Goal: Task Accomplishment & Management: Complete application form

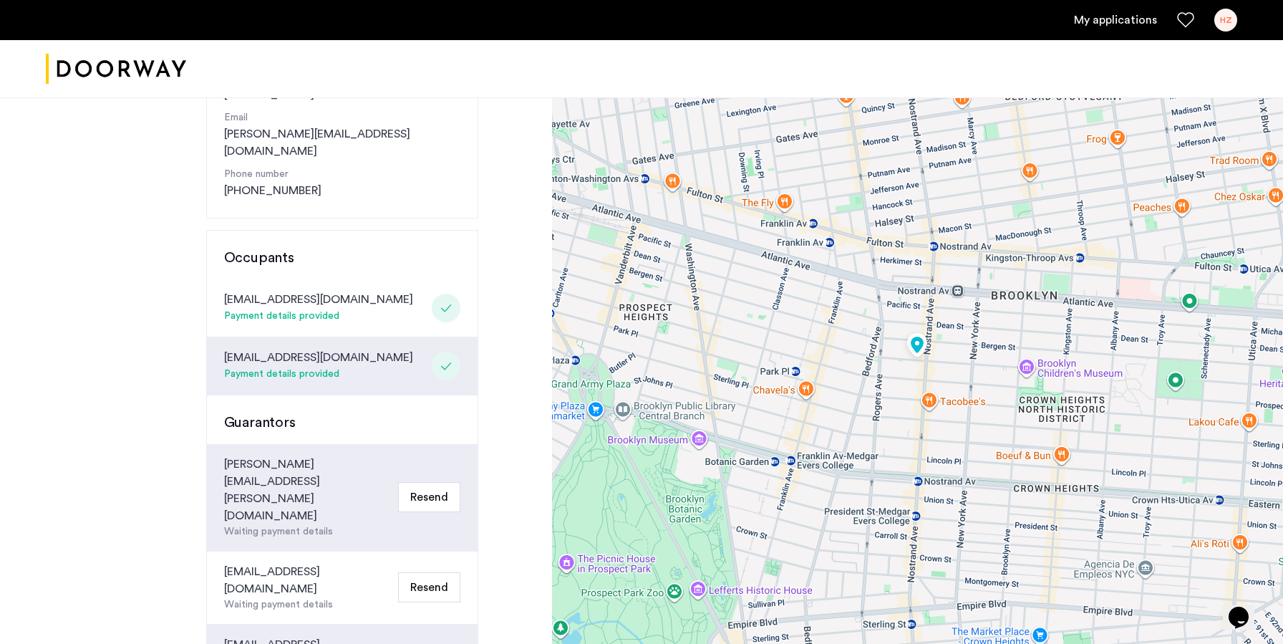
scroll to position [250, 0]
click at [442, 483] on button "Resend" at bounding box center [429, 498] width 62 height 30
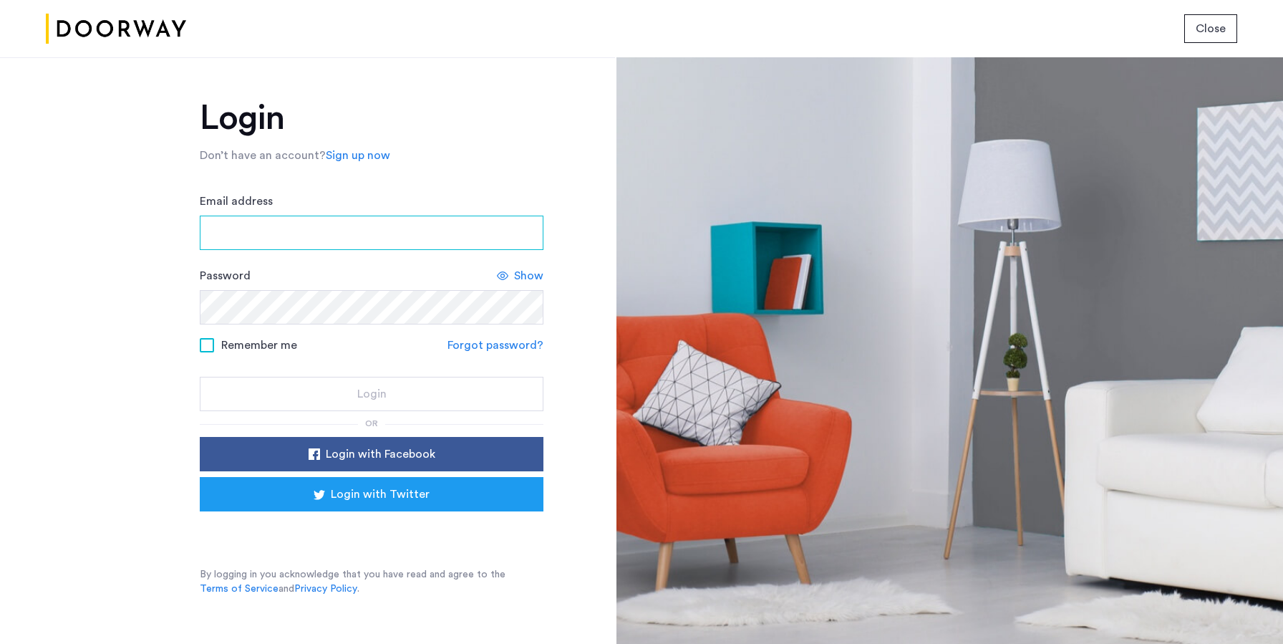
click at [395, 233] on input "Email address" at bounding box center [372, 233] width 344 height 34
type input "**********"
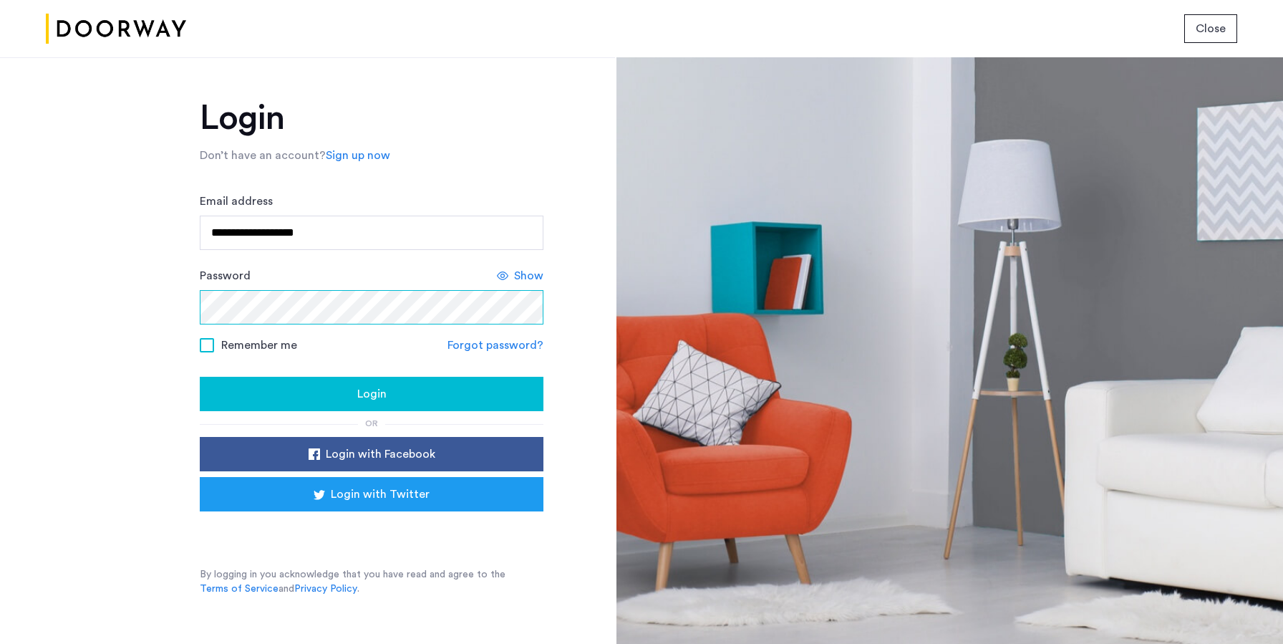
click at [200, 377] on button "Login" at bounding box center [372, 394] width 344 height 34
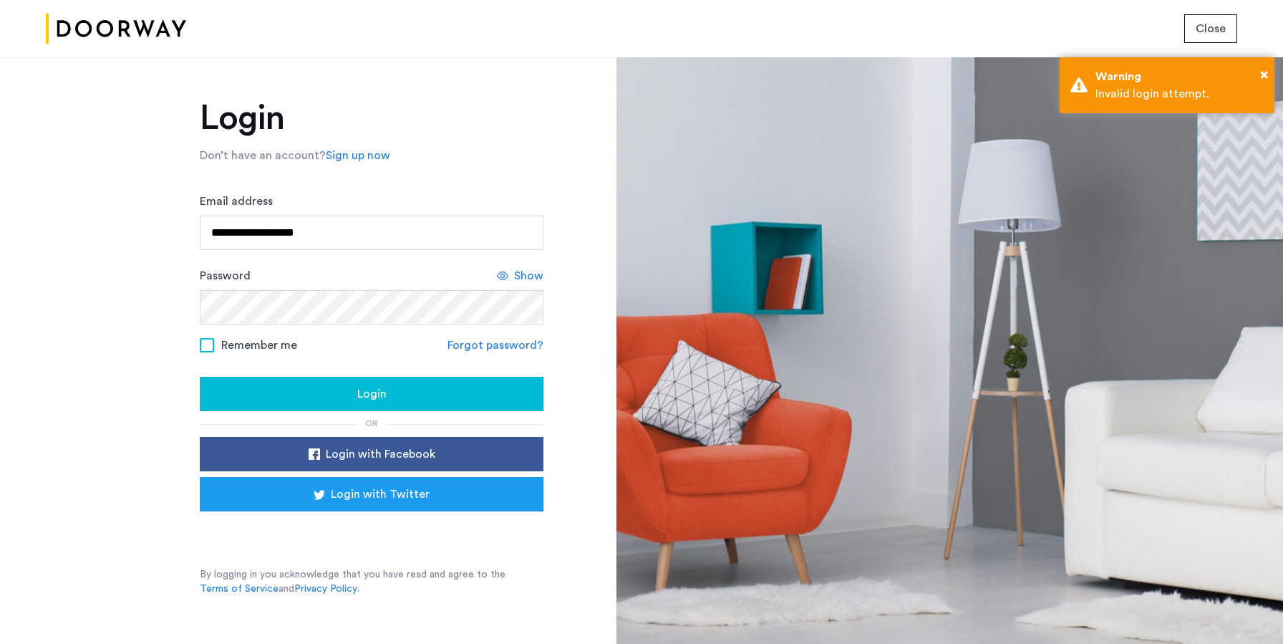
click at [529, 284] on span "Show" at bounding box center [528, 275] width 29 height 17
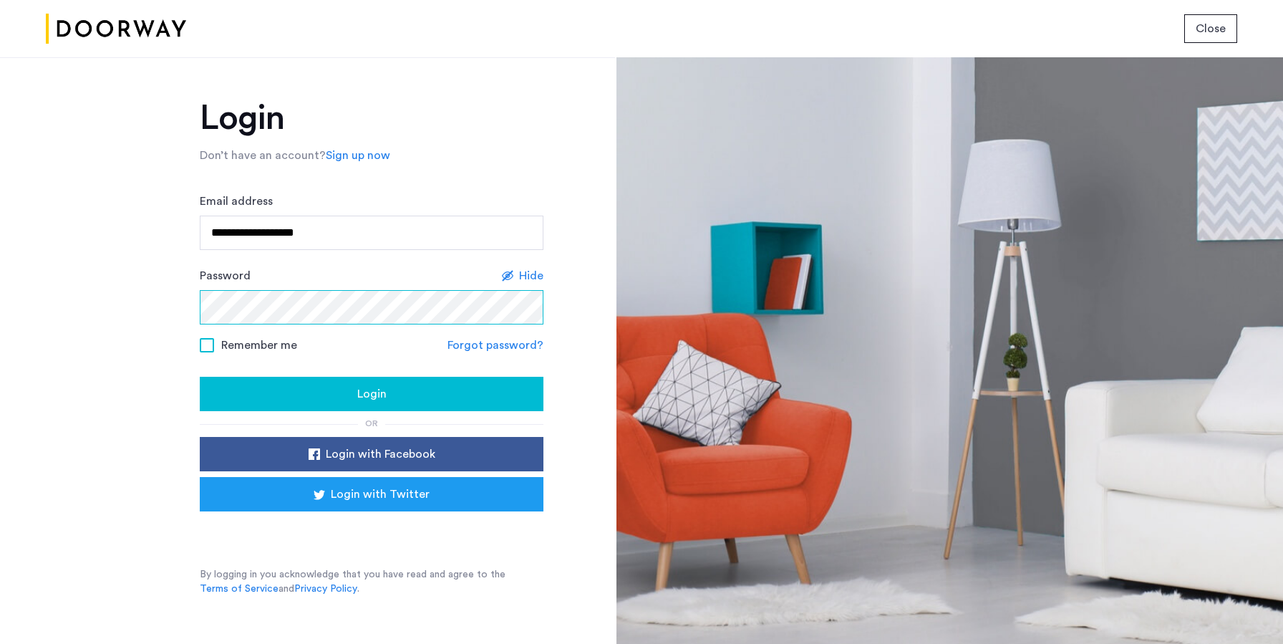
click at [200, 377] on button "Login" at bounding box center [372, 394] width 344 height 34
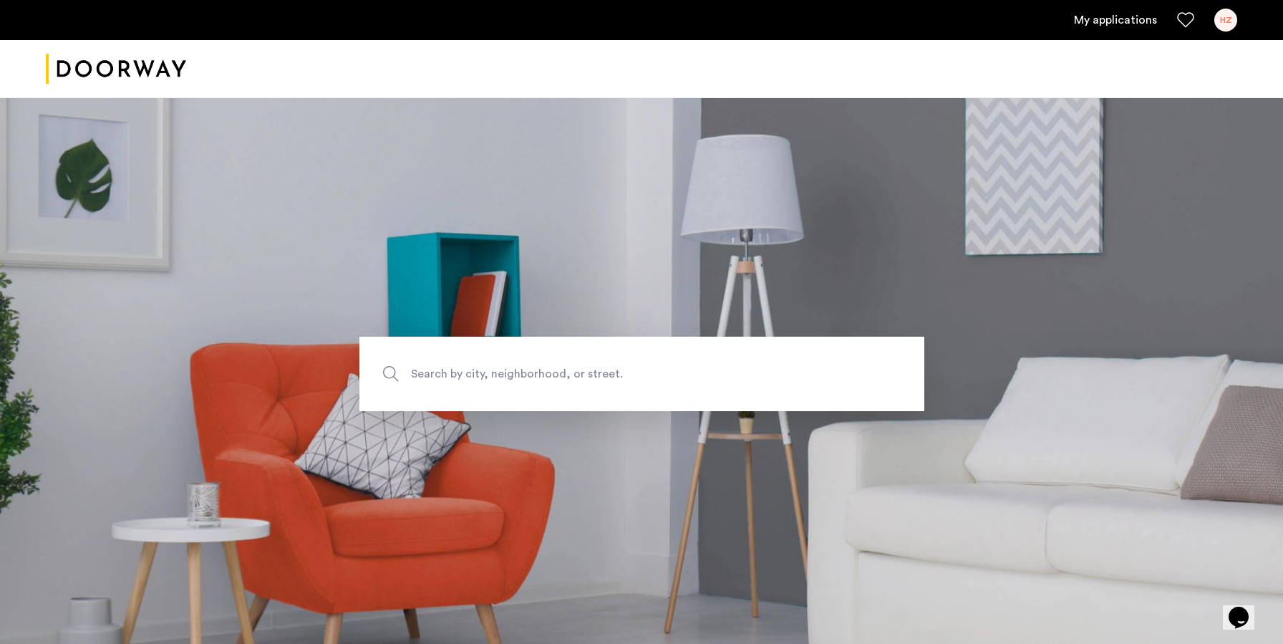
click at [1103, 26] on link "My applications" at bounding box center [1115, 19] width 83 height 17
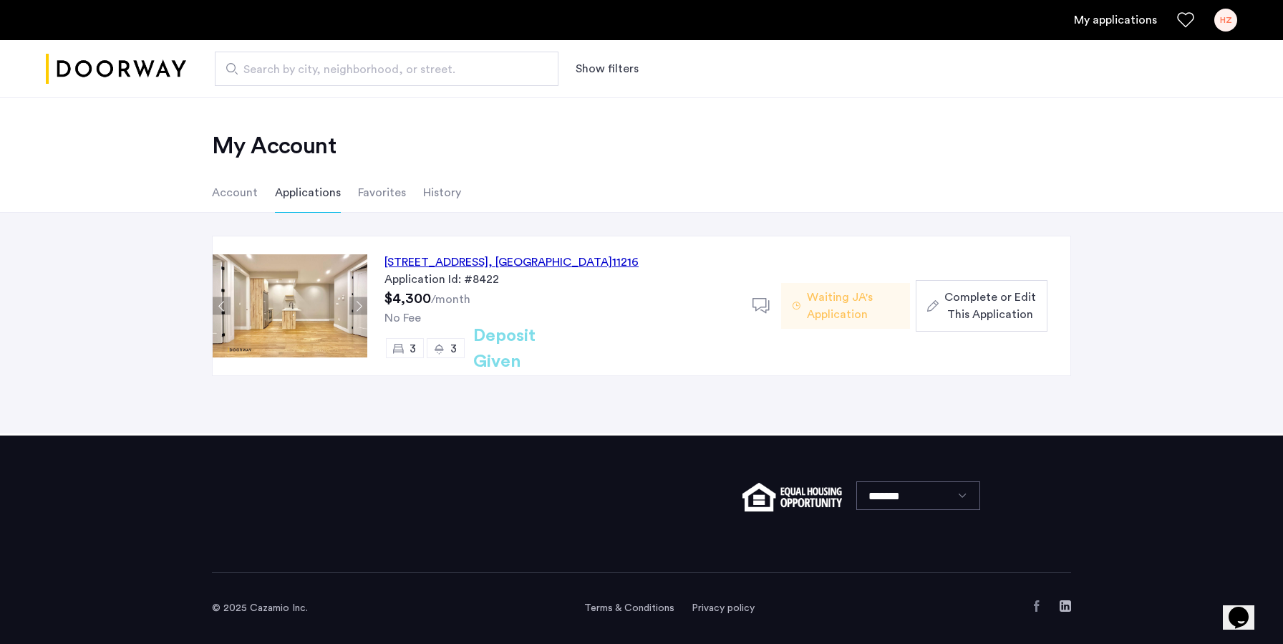
click at [959, 315] on span "Complete or Edit This Application" at bounding box center [990, 306] width 92 height 34
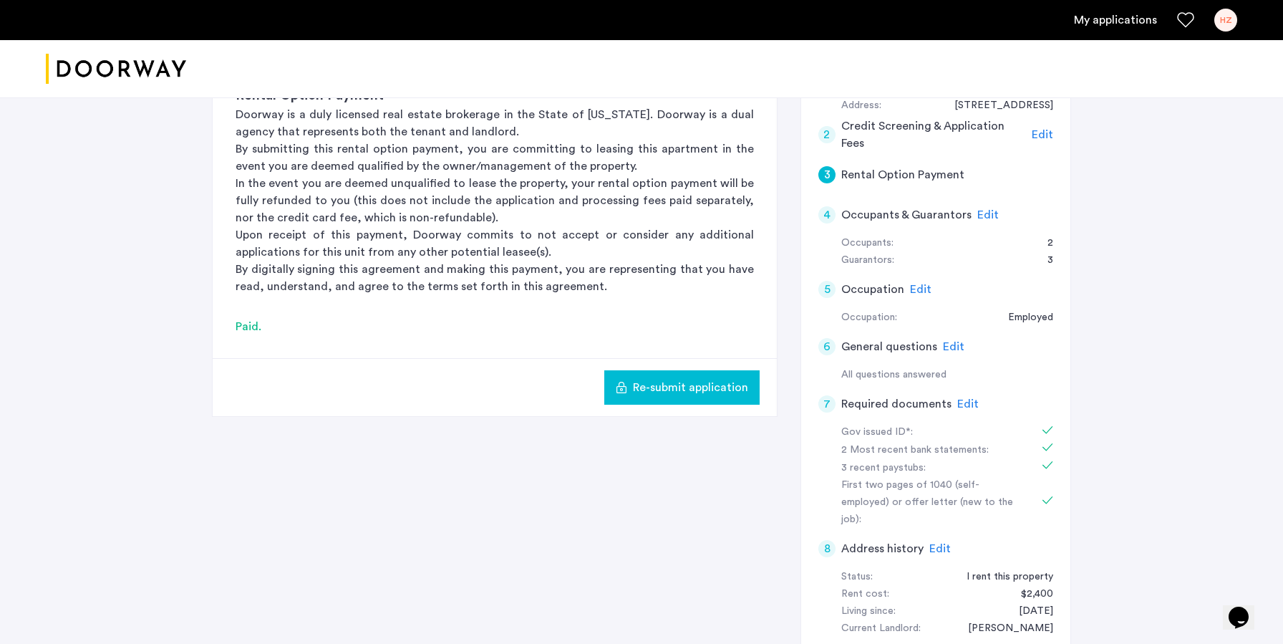
scroll to position [378, 0]
click at [907, 425] on div "Gov issued ID*:" at bounding box center [931, 433] width 180 height 17
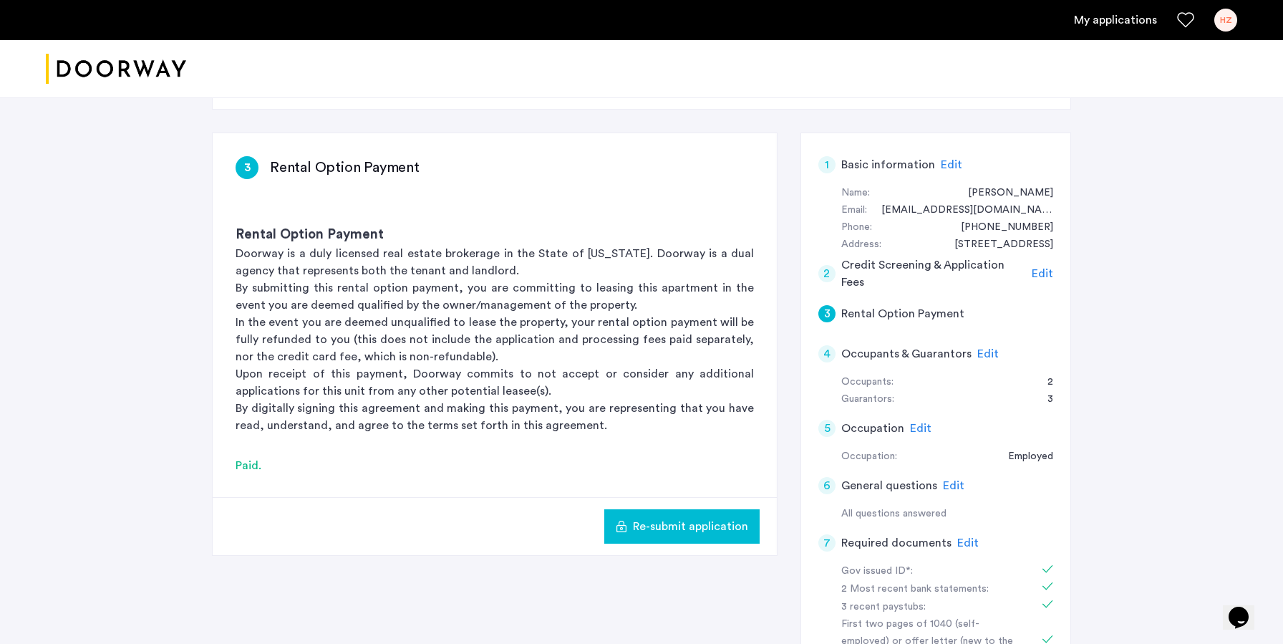
scroll to position [237, 0]
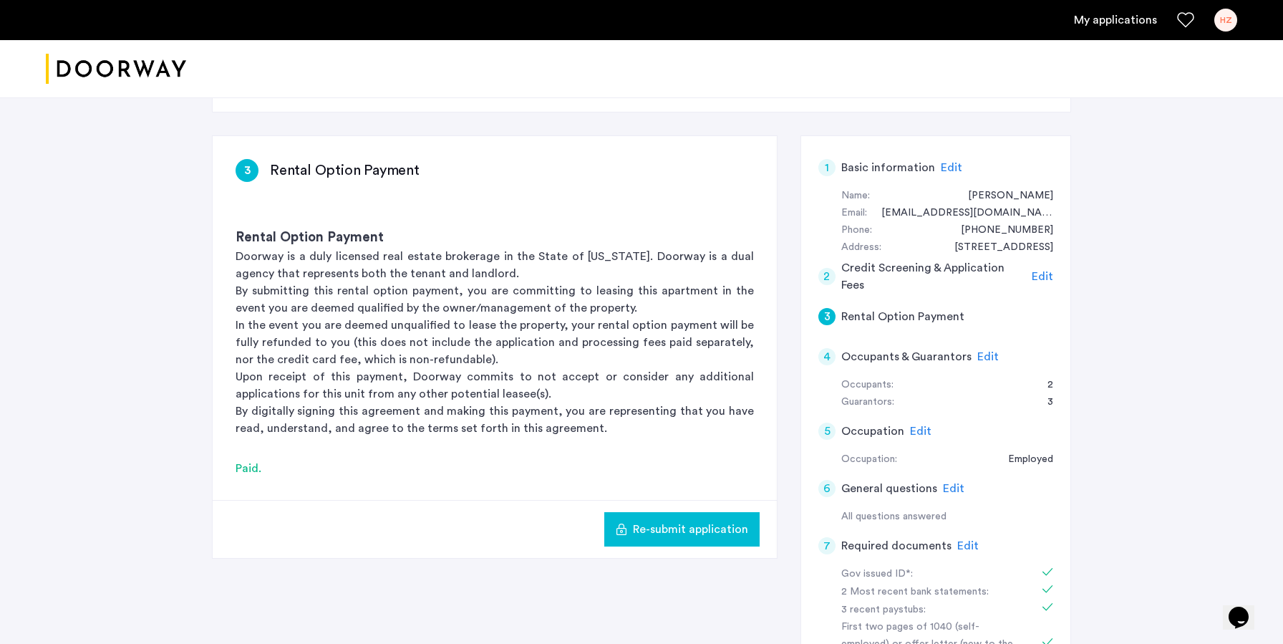
click at [984, 351] on span "Edit" at bounding box center [987, 356] width 21 height 11
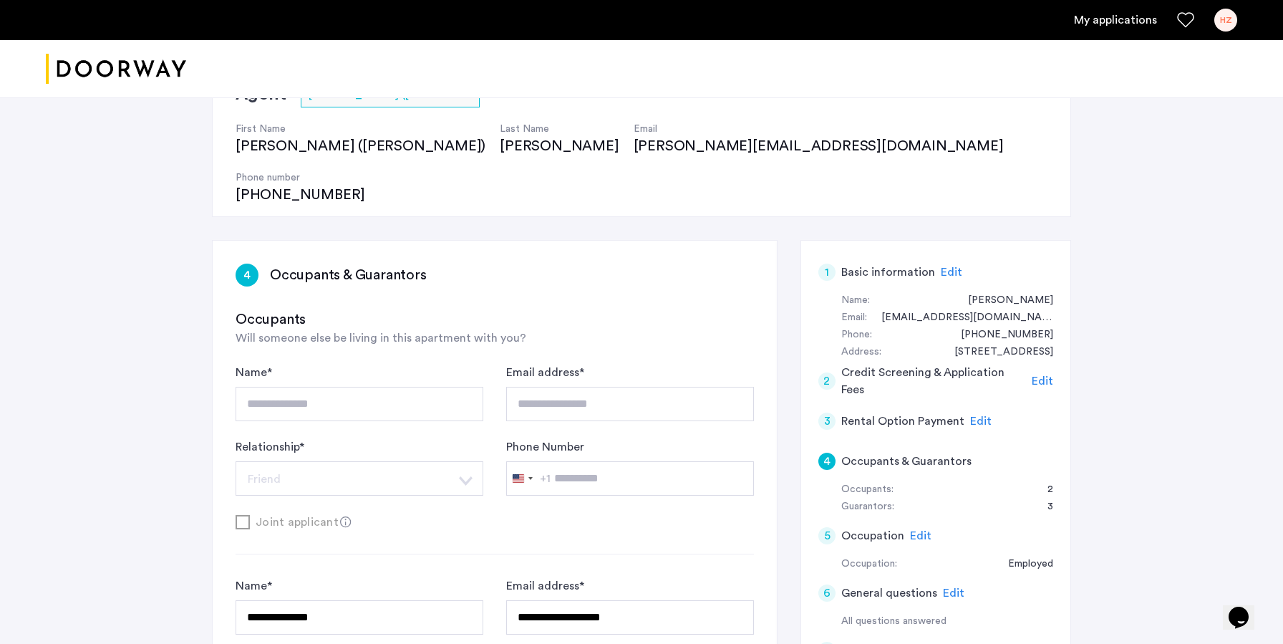
scroll to position [0, 0]
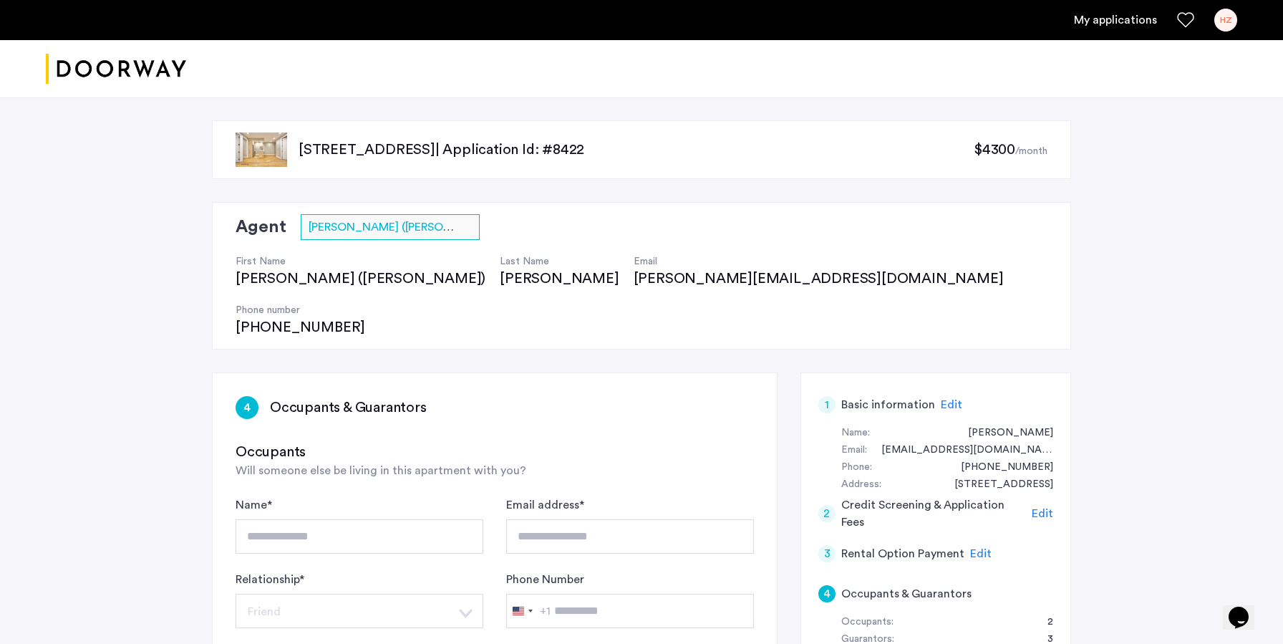
click at [596, 442] on h3 "Occupants" at bounding box center [495, 452] width 518 height 20
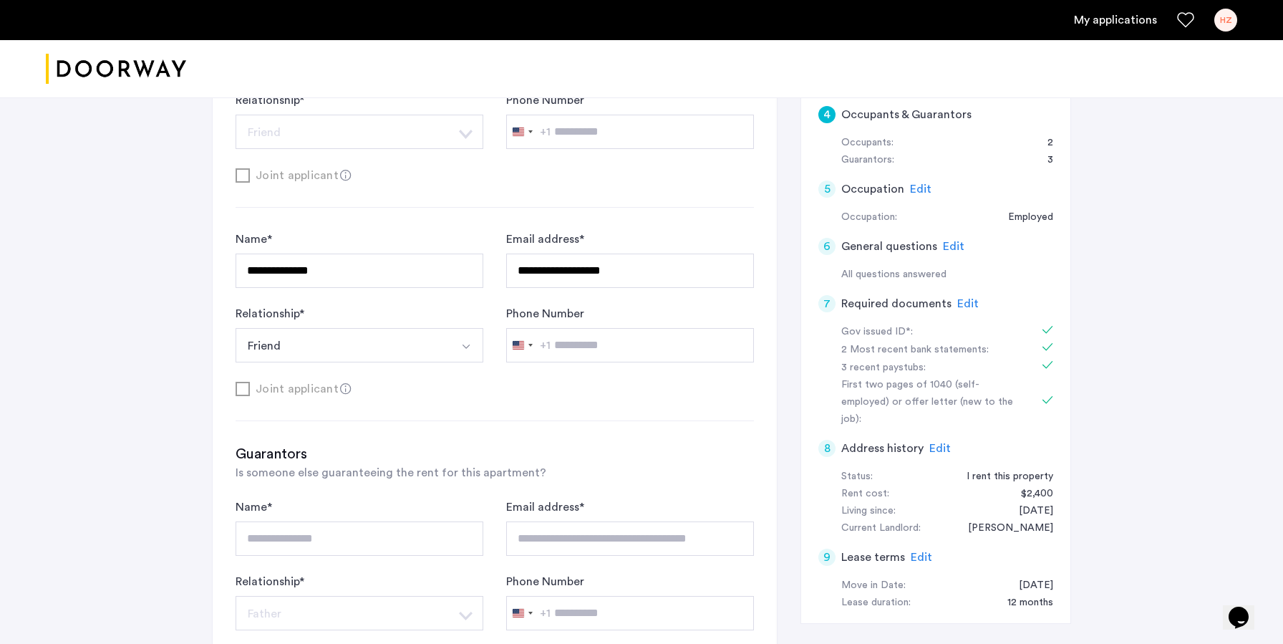
scroll to position [543, 0]
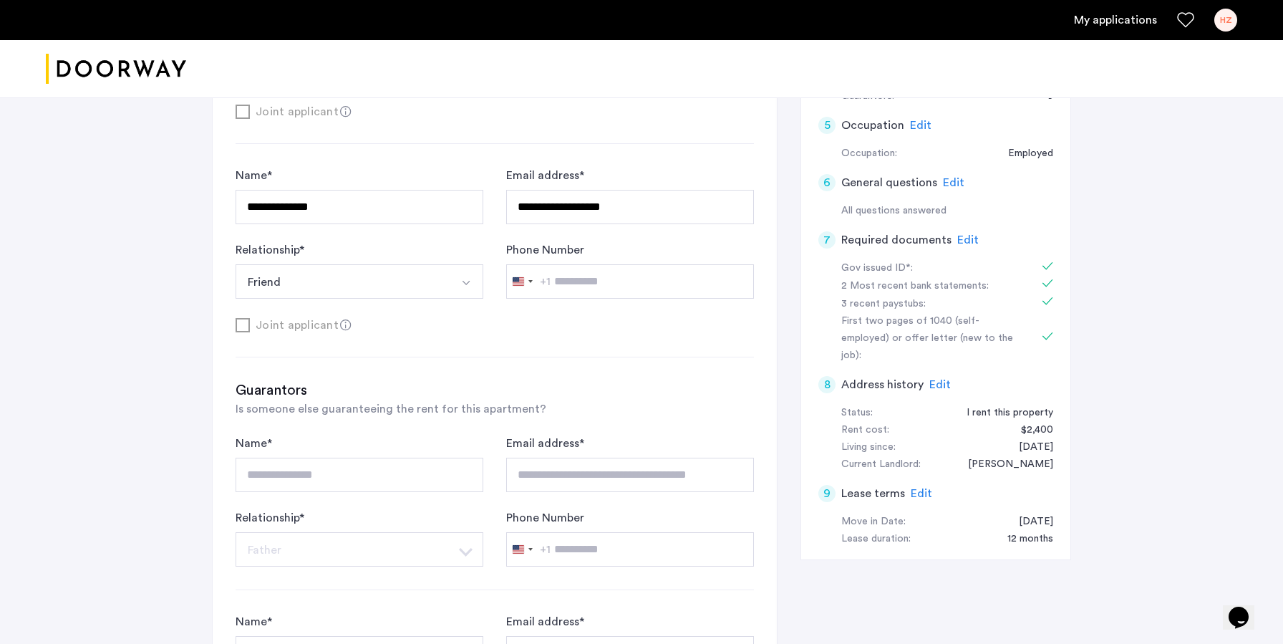
click at [705, 300] on div "**********" at bounding box center [495, 439] width 564 height 1219
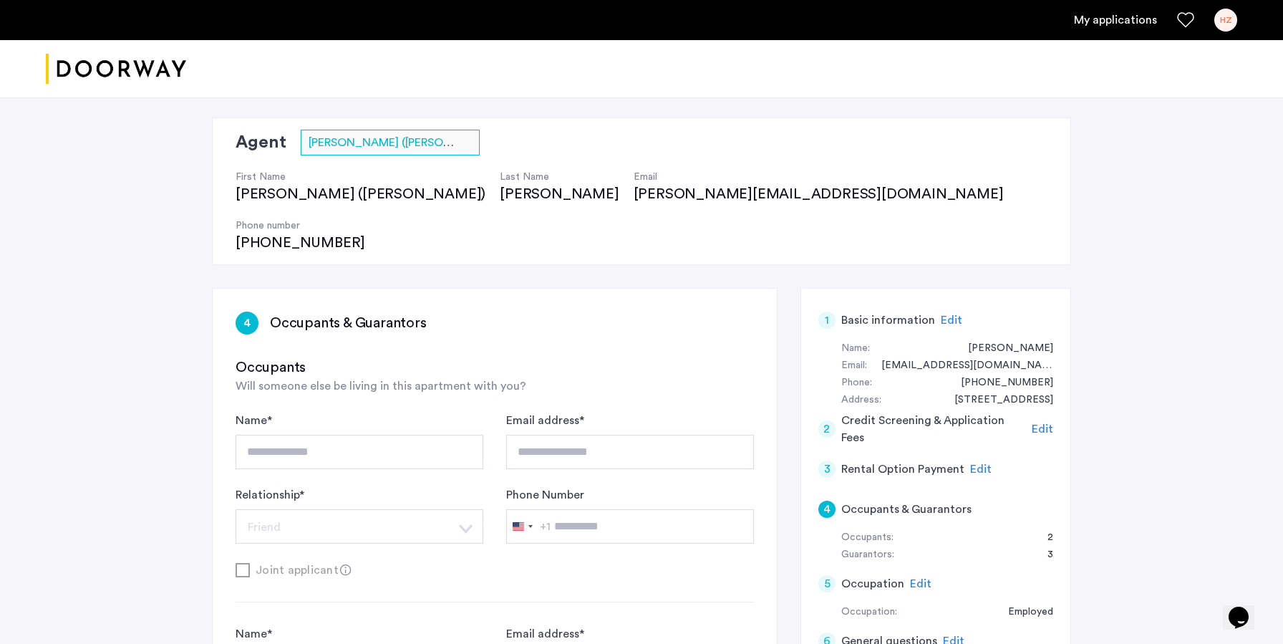
scroll to position [0, 0]
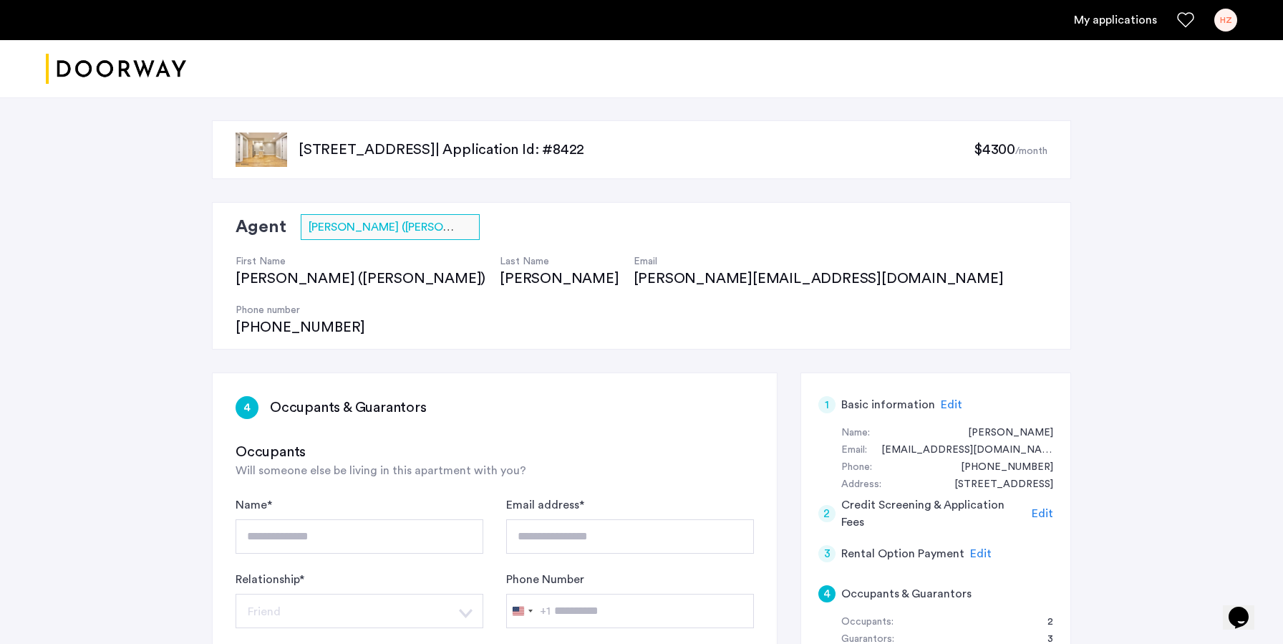
click at [947, 399] on span "Edit" at bounding box center [951, 404] width 21 height 11
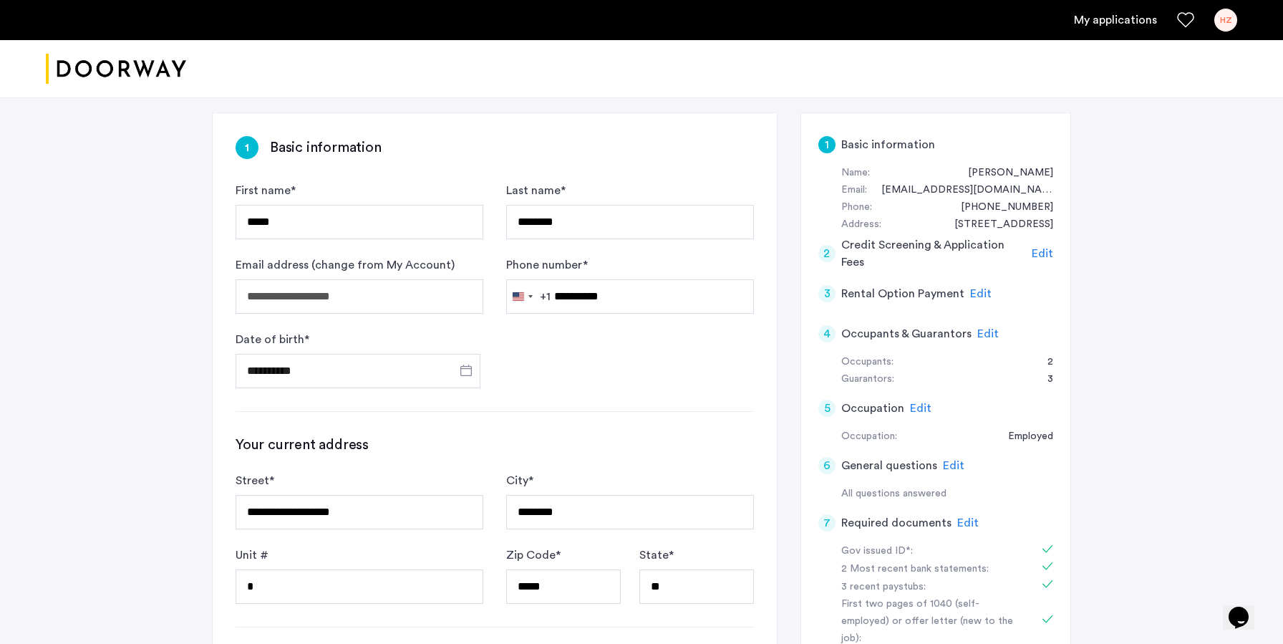
scroll to position [225, 0]
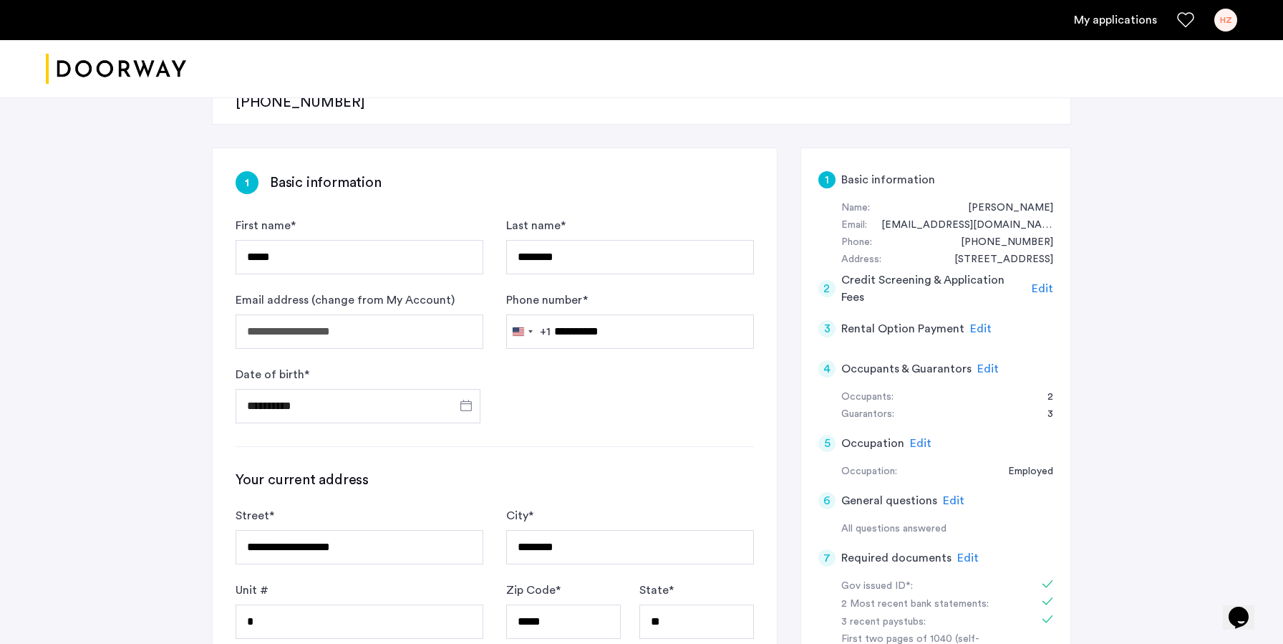
click at [1044, 283] on span "Edit" at bounding box center [1042, 288] width 21 height 11
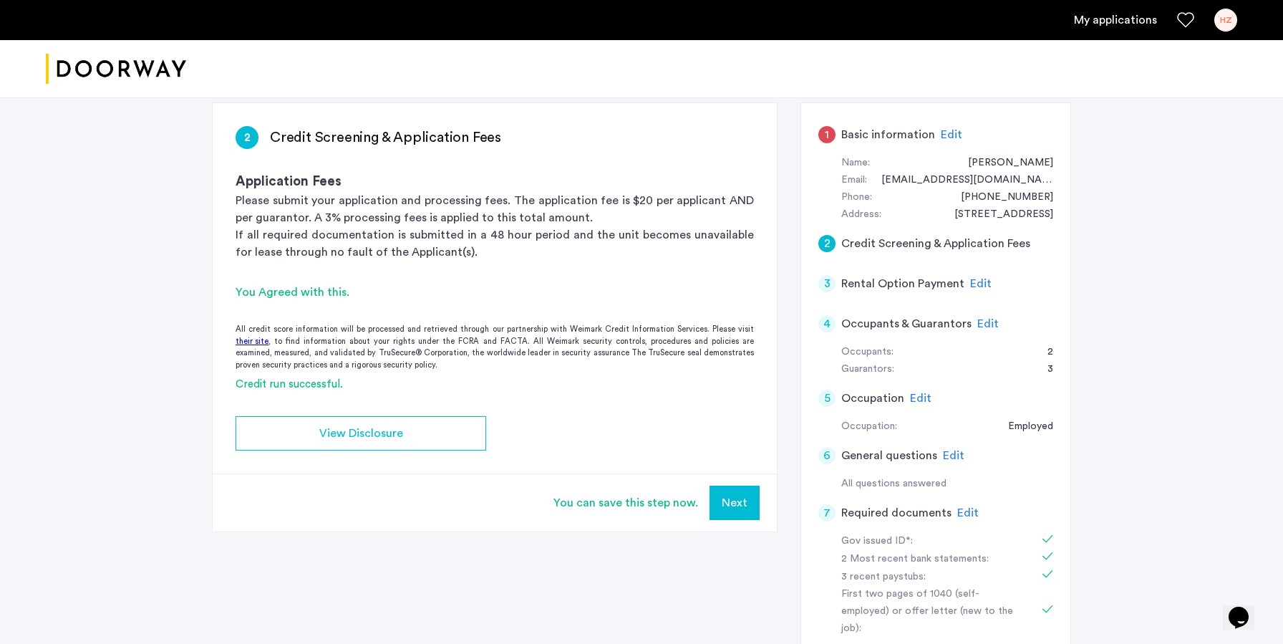
scroll to position [273, 0]
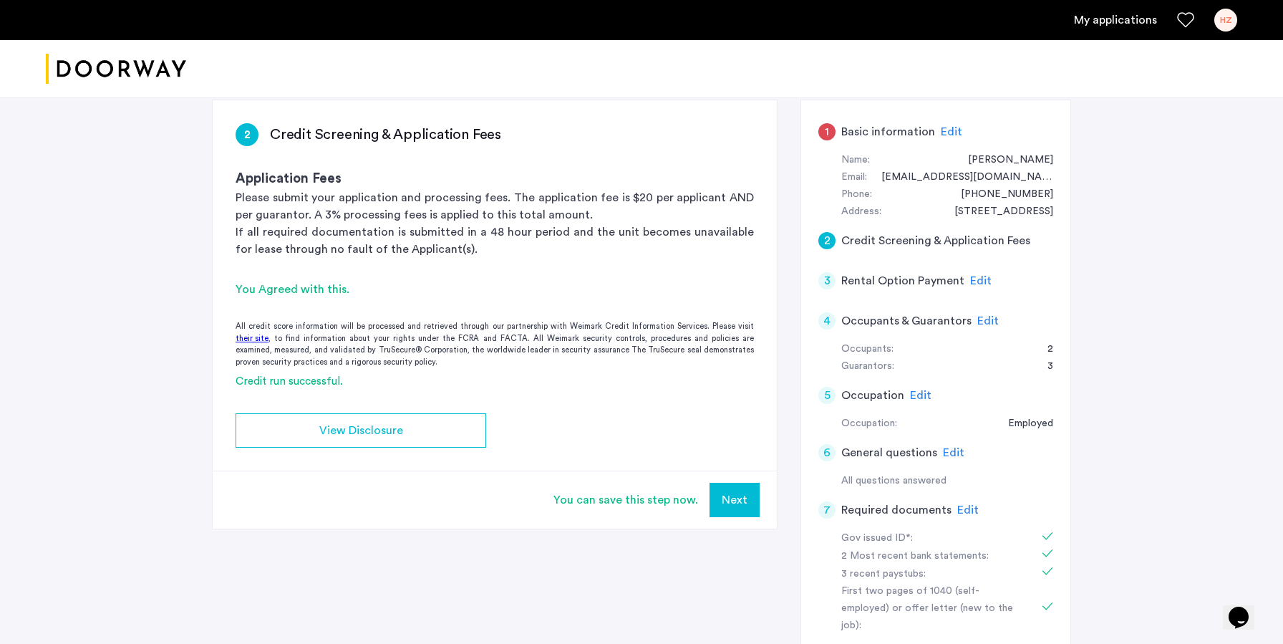
click at [649, 362] on app-credit-screening "2 Credit Screening & Application Fees Application Fees Please submit your appli…" at bounding box center [495, 314] width 564 height 428
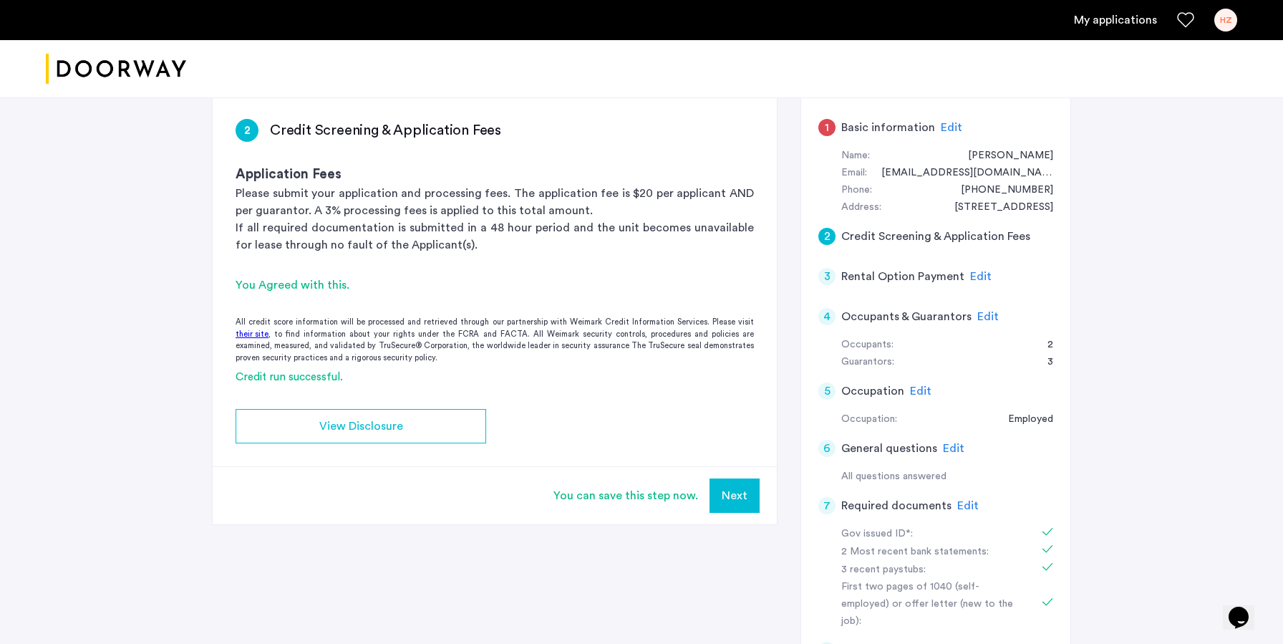
scroll to position [251, 0]
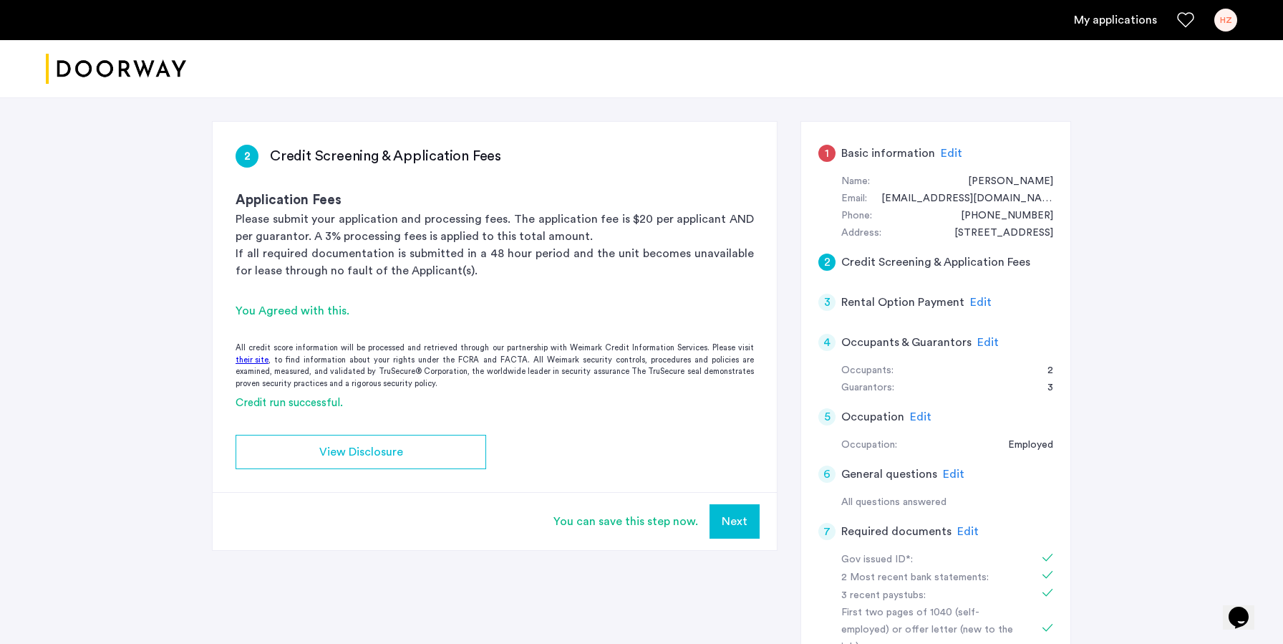
click at [922, 411] on span "Edit" at bounding box center [920, 416] width 21 height 11
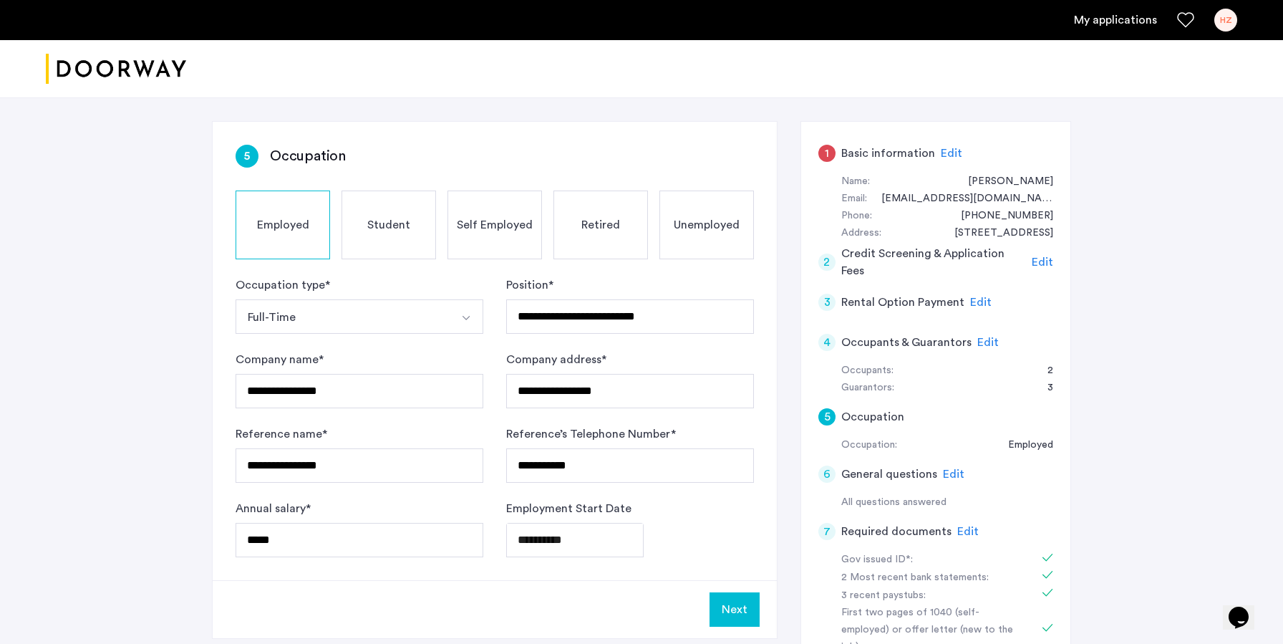
click at [963, 551] on div "Gov issued ID*:" at bounding box center [931, 559] width 180 height 17
click at [963, 526] on span "Edit" at bounding box center [967, 531] width 21 height 11
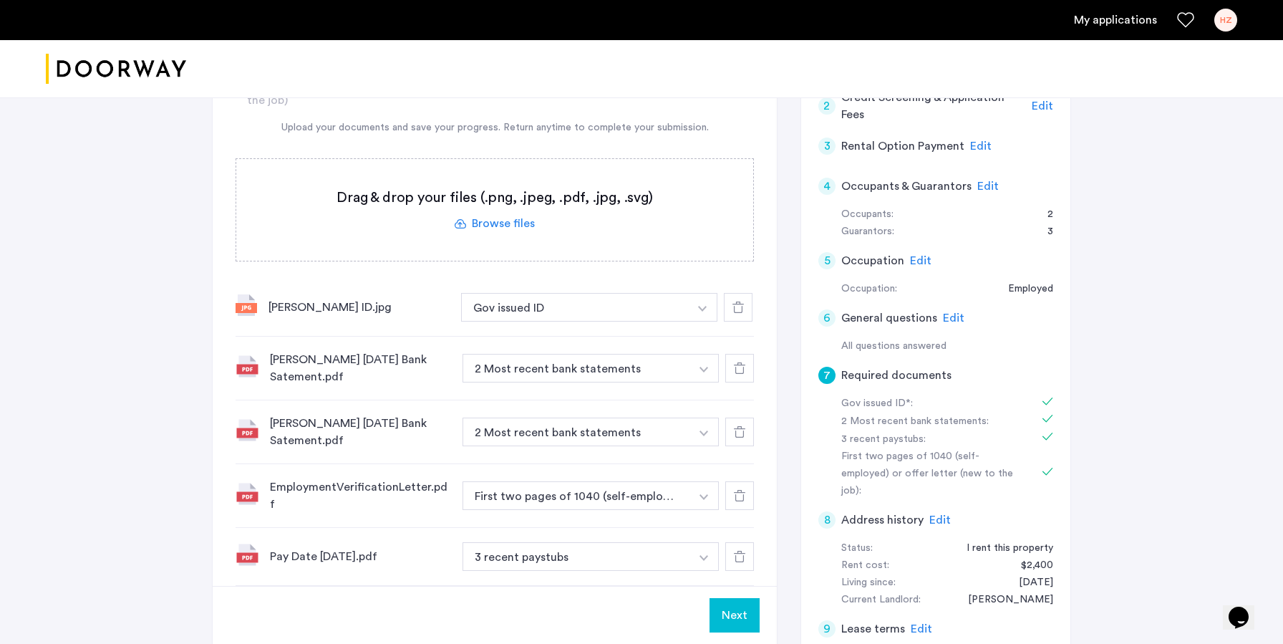
scroll to position [411, 0]
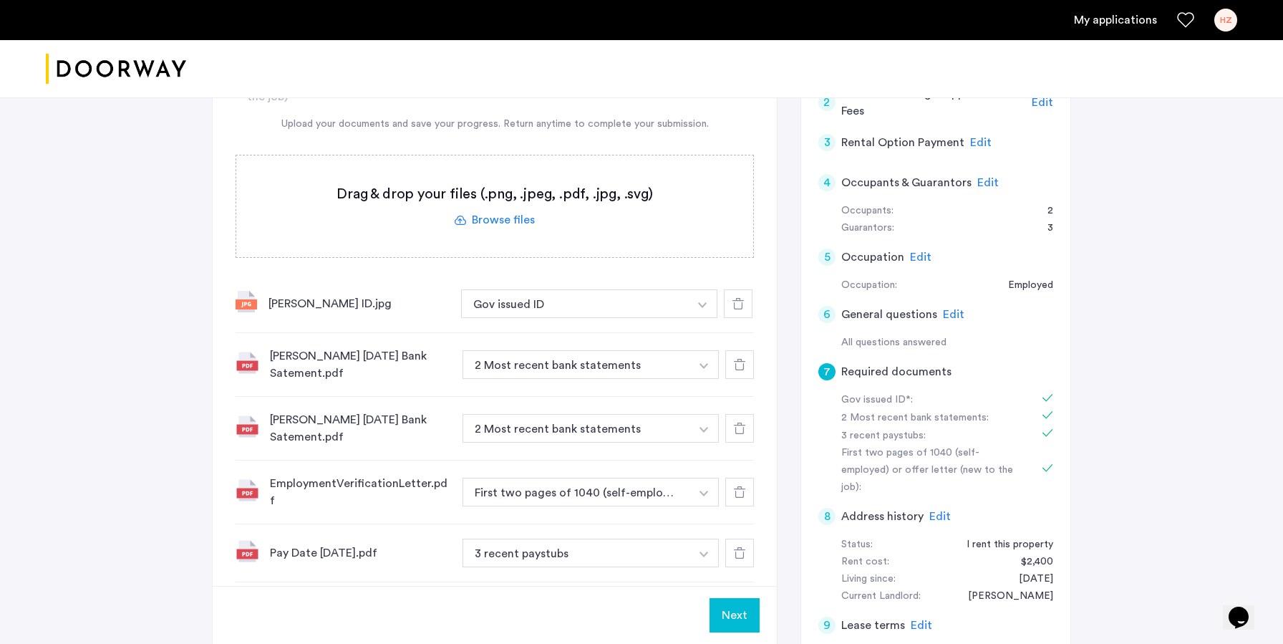
click at [1139, 23] on link "My applications" at bounding box center [1115, 19] width 83 height 17
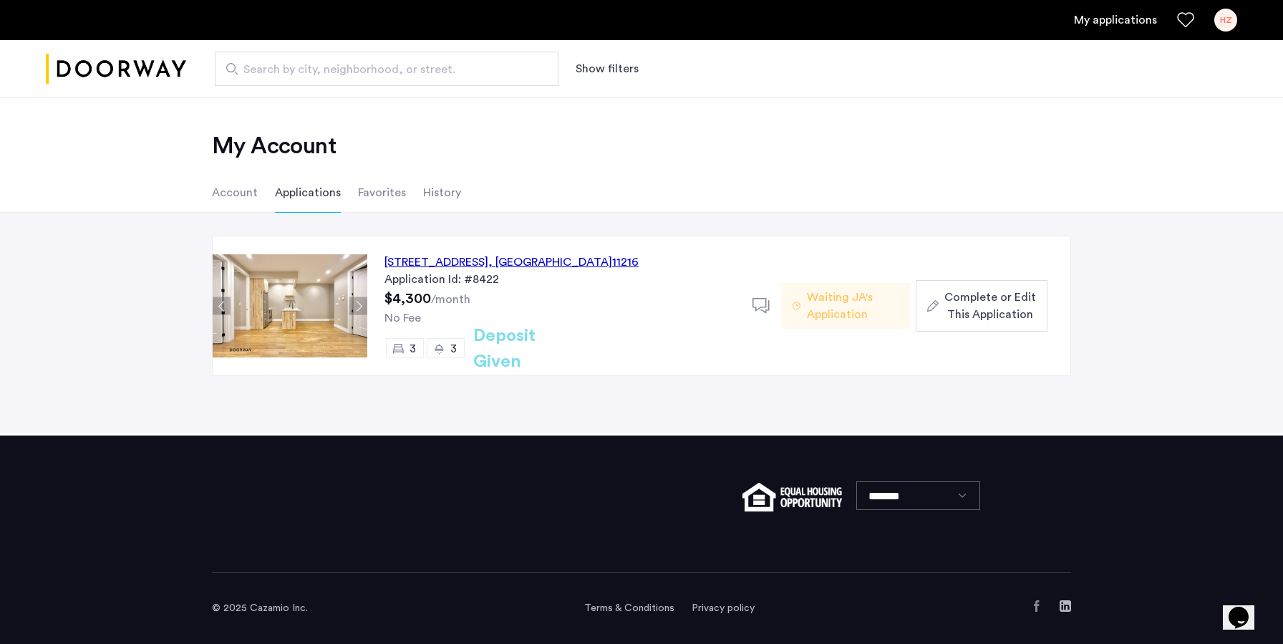
click at [578, 263] on div "[STREET_ADDRESS]" at bounding box center [511, 261] width 254 height 17
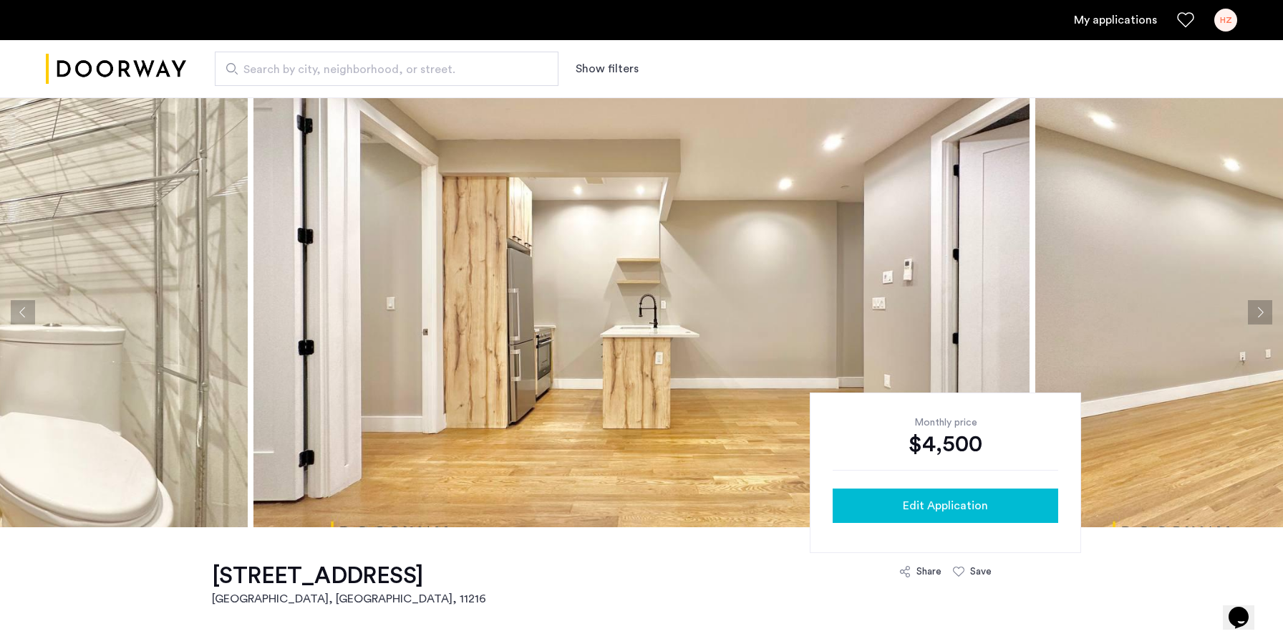
click at [939, 505] on span "Edit Application" at bounding box center [945, 505] width 85 height 17
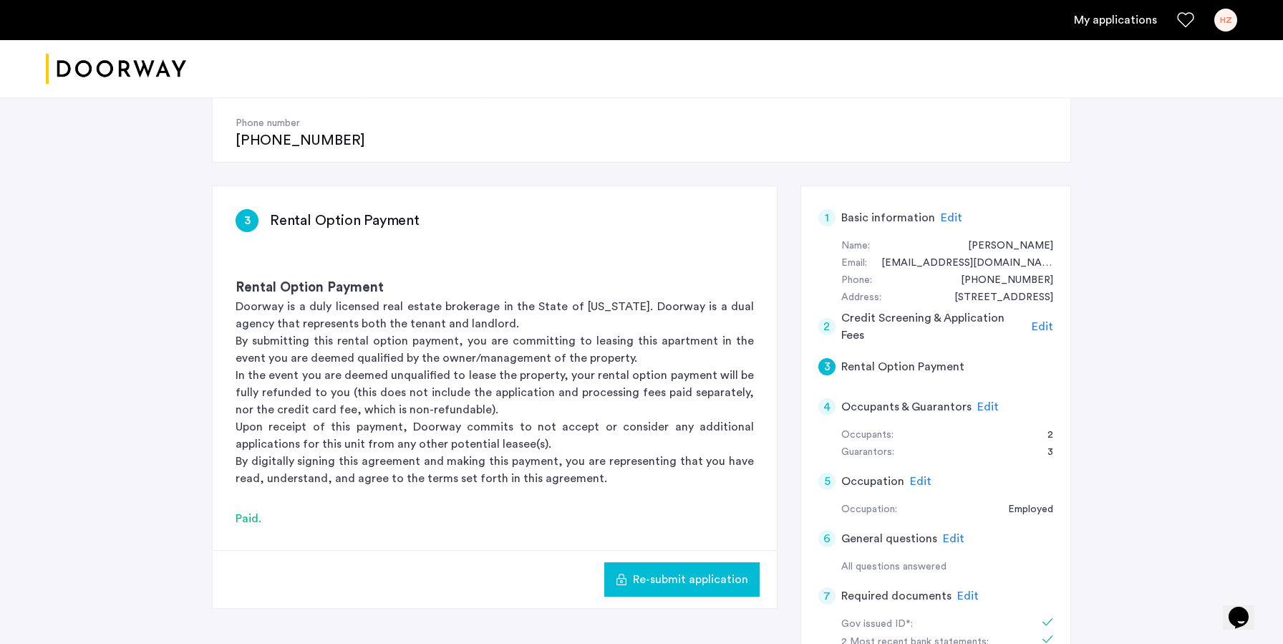
scroll to position [184, 0]
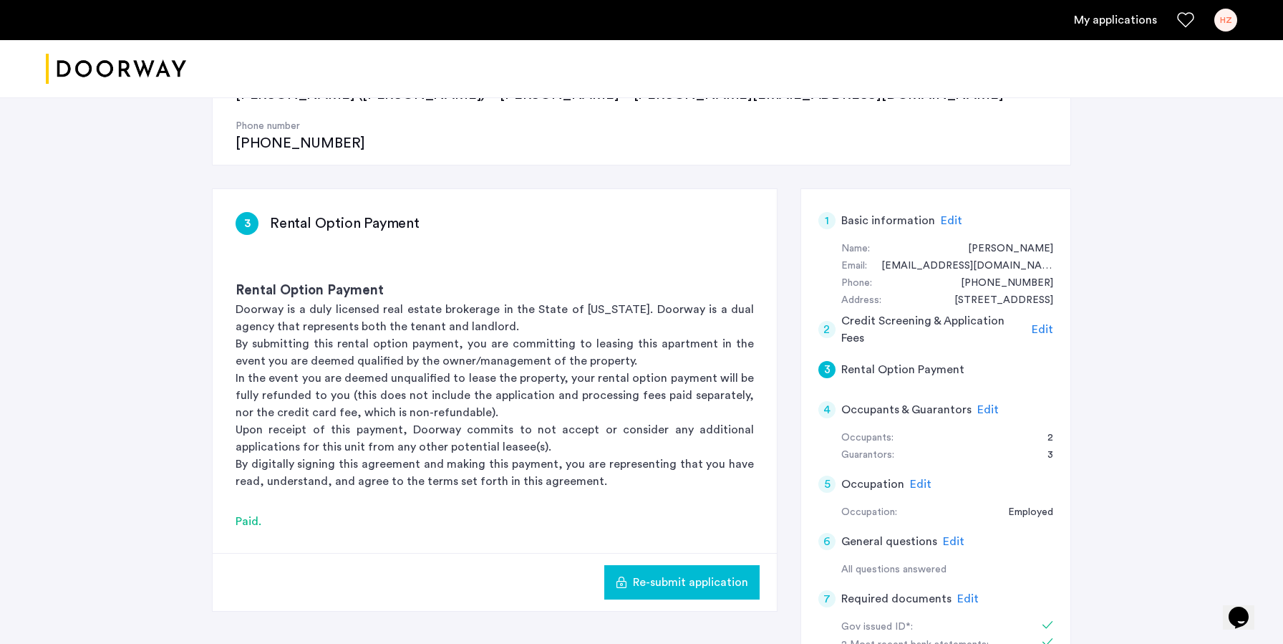
click at [970, 593] on span "Edit" at bounding box center [967, 598] width 21 height 11
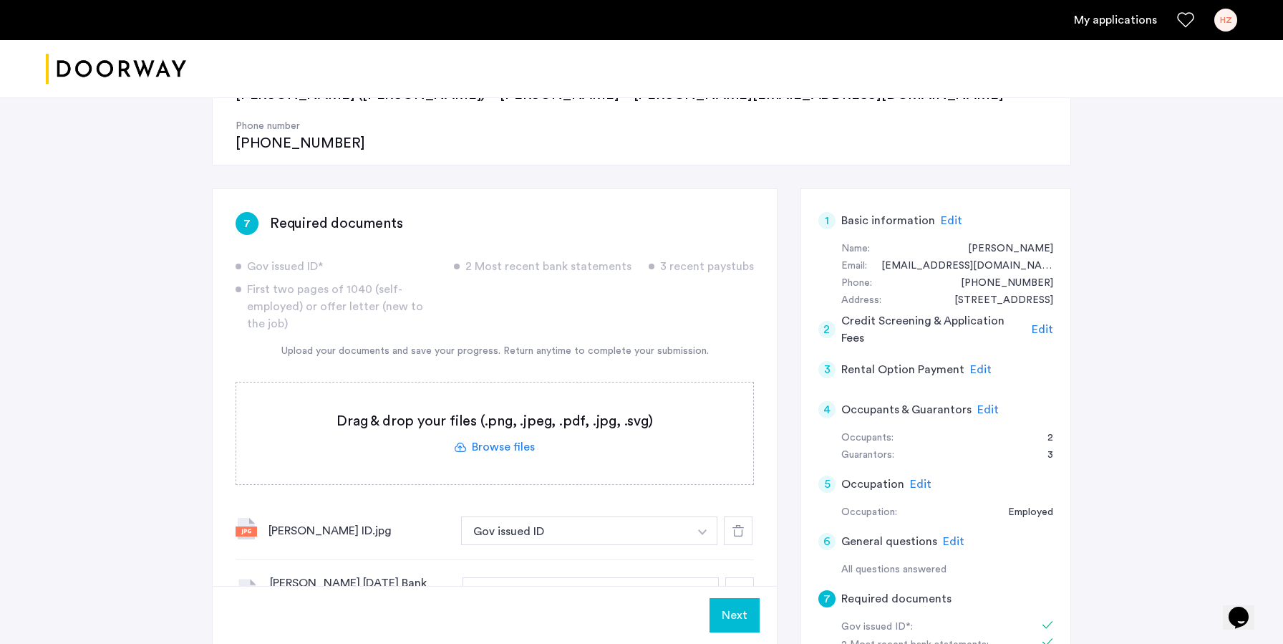
click at [518, 409] on label at bounding box center [494, 433] width 517 height 102
click at [0, 0] on input "file" at bounding box center [0, 0] width 0 height 0
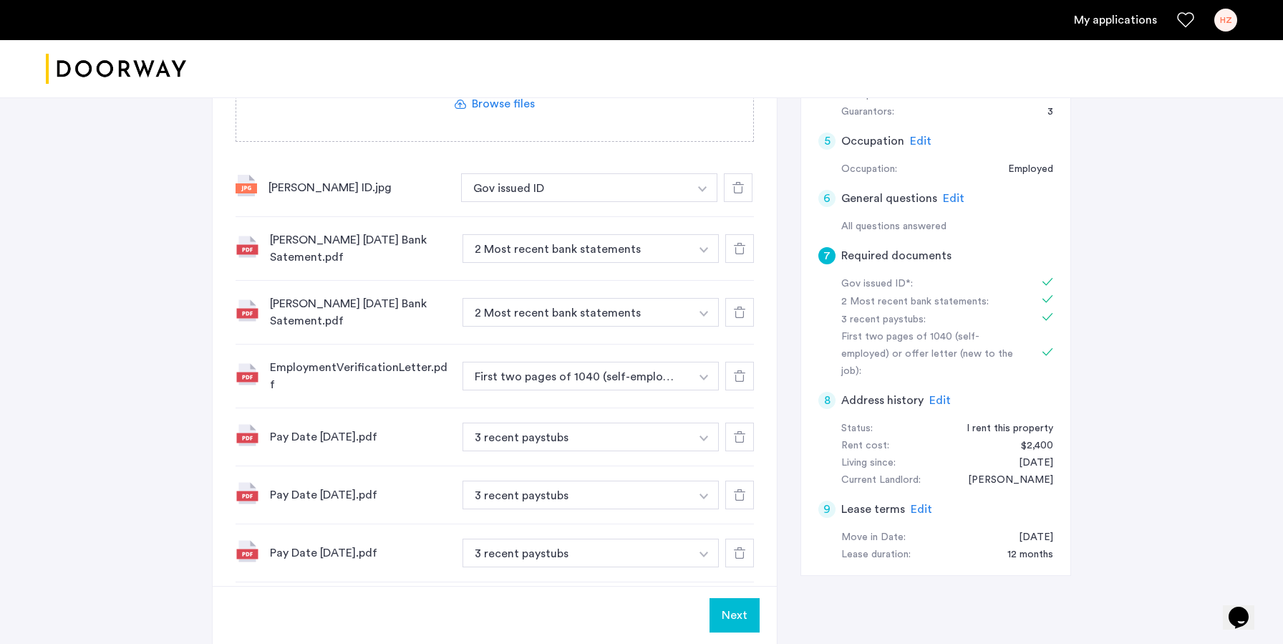
scroll to position [529, 0]
